Goal: Transaction & Acquisition: Subscribe to service/newsletter

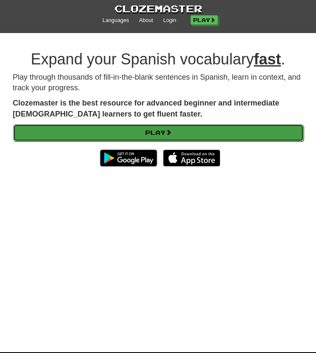
click at [131, 139] on link "Play" at bounding box center [158, 132] width 291 height 17
